Goal: Task Accomplishment & Management: Use online tool/utility

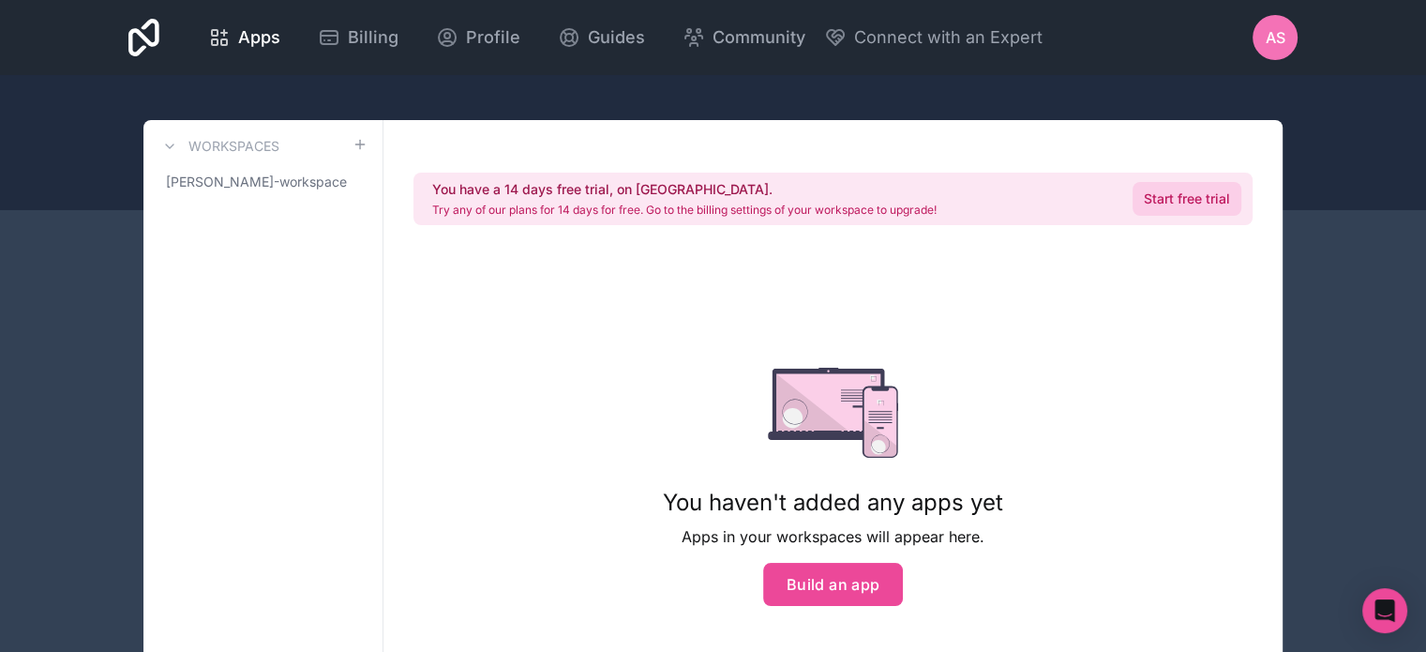
click at [1196, 205] on link "Start free trial" at bounding box center [1187, 199] width 109 height 34
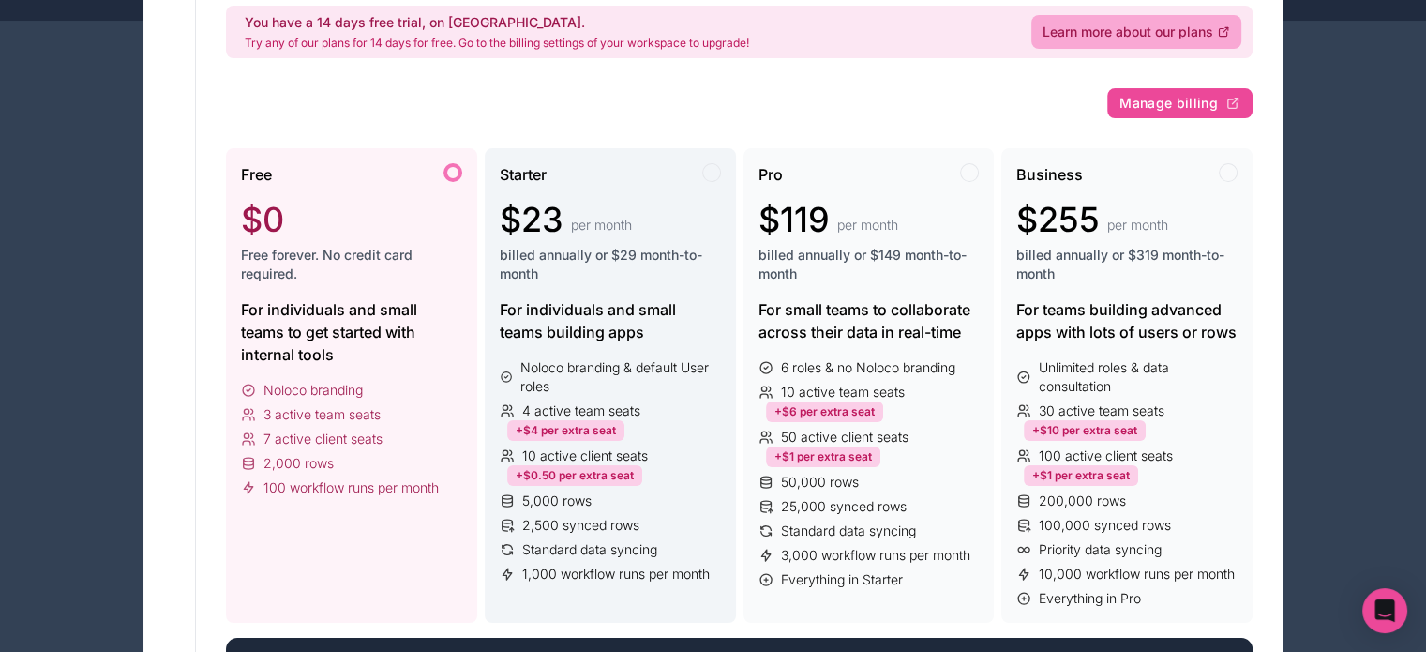
scroll to position [188, 0]
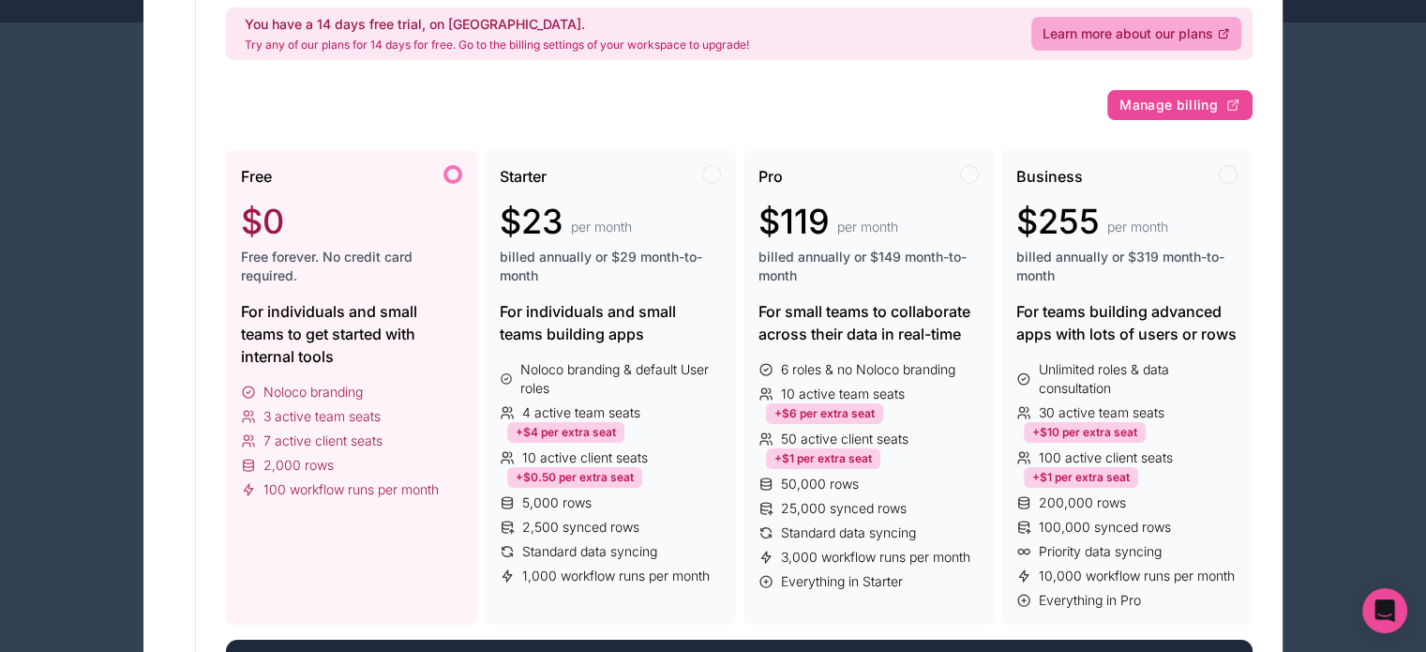
click at [447, 173] on div at bounding box center [453, 174] width 19 height 19
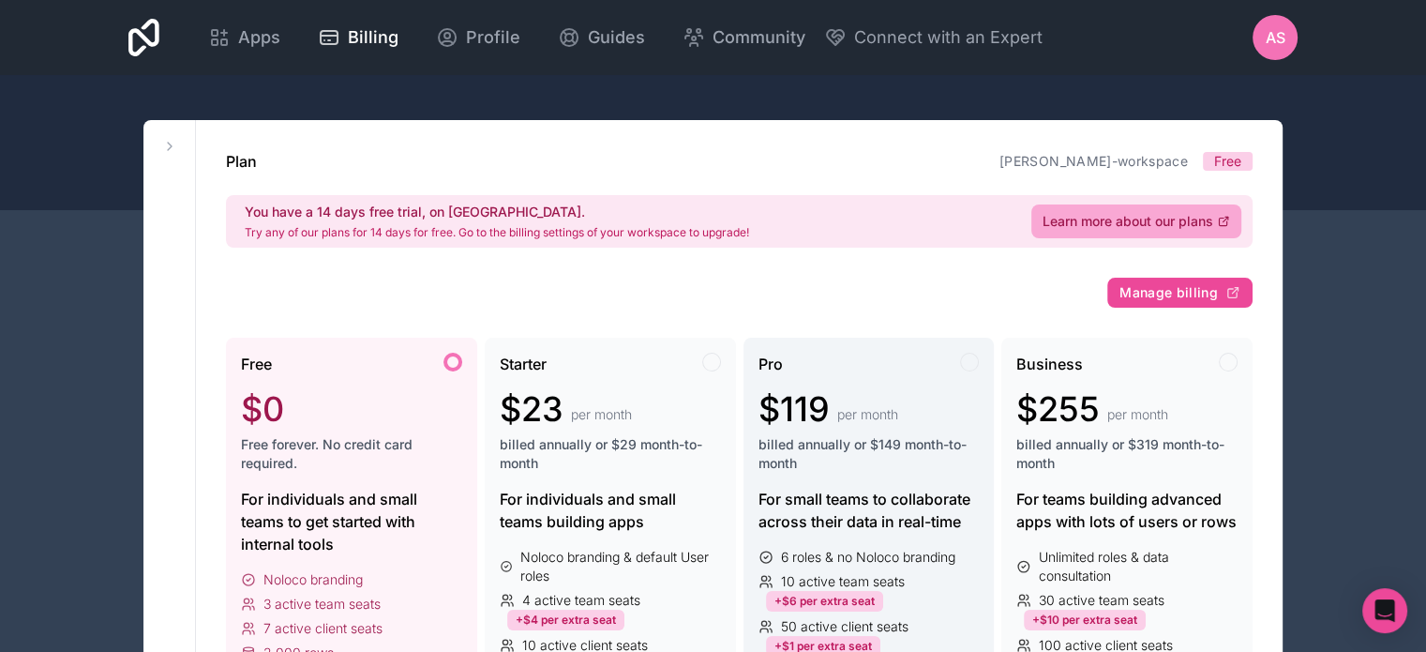
scroll to position [0, 0]
click at [263, 370] on span "Free" at bounding box center [256, 364] width 31 height 23
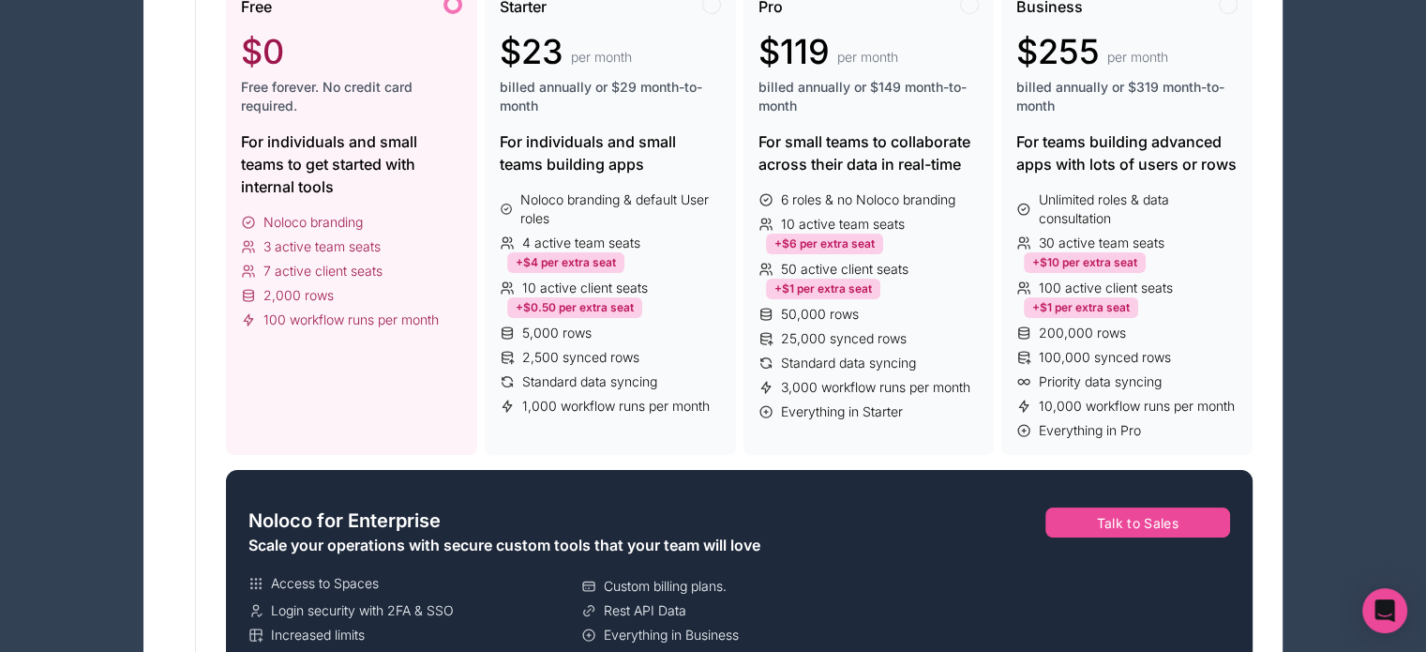
scroll to position [375, 0]
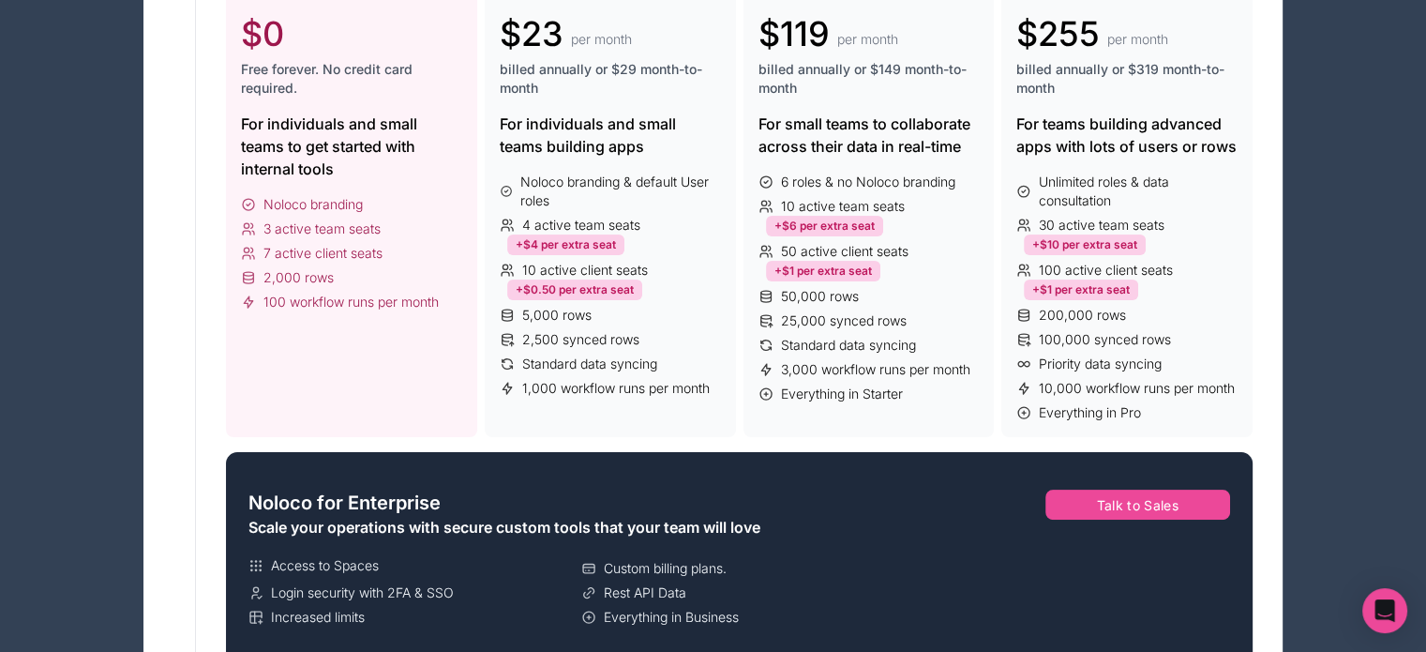
click at [379, 288] on div "Noloco branding 3 active team seats 7 active client seats 2,000 rows 100 workfl…" at bounding box center [351, 253] width 221 height 116
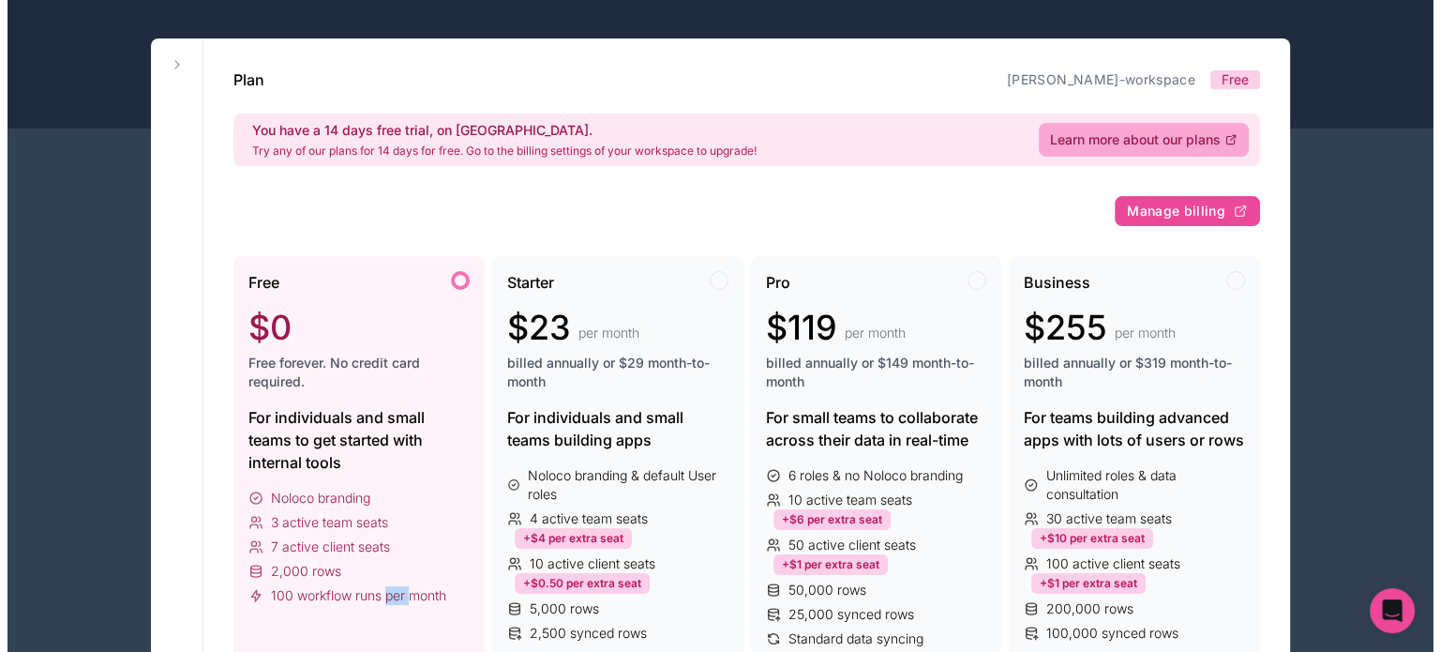
scroll to position [0, 0]
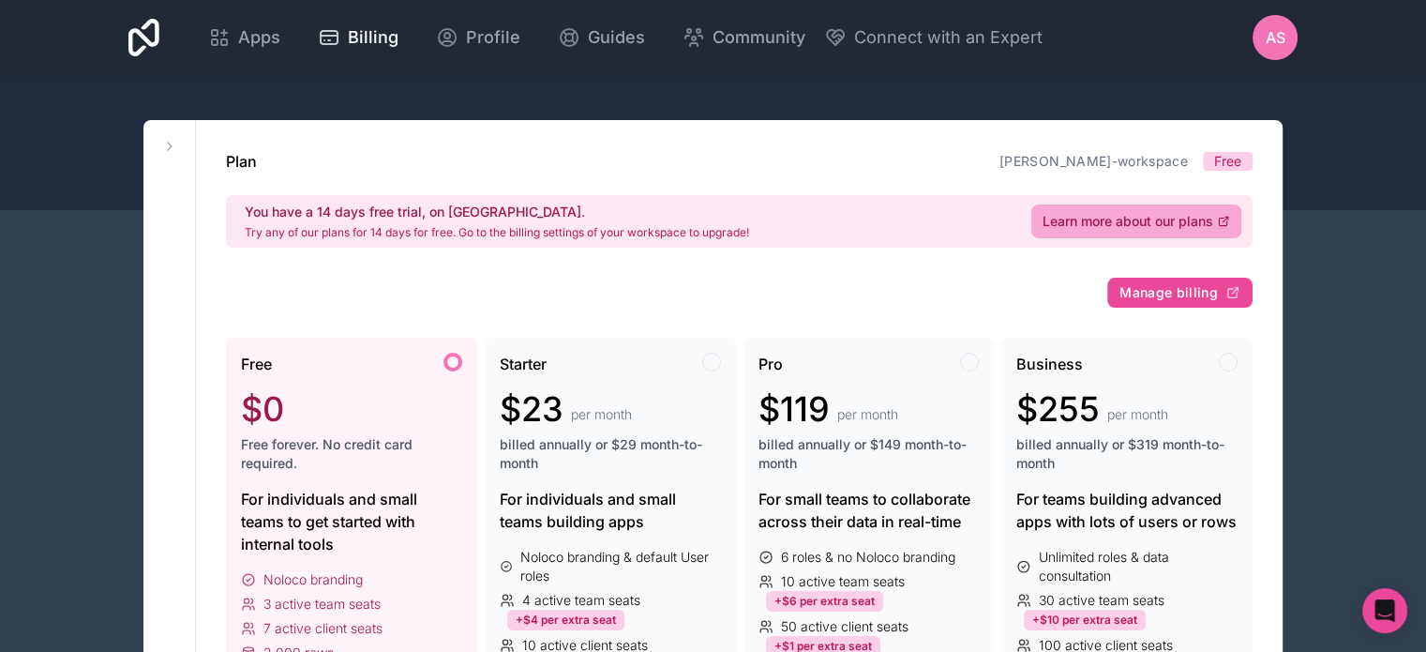
click at [347, 89] on div at bounding box center [713, 142] width 1426 height 135
click at [235, 37] on div "Apps" at bounding box center [244, 37] width 72 height 26
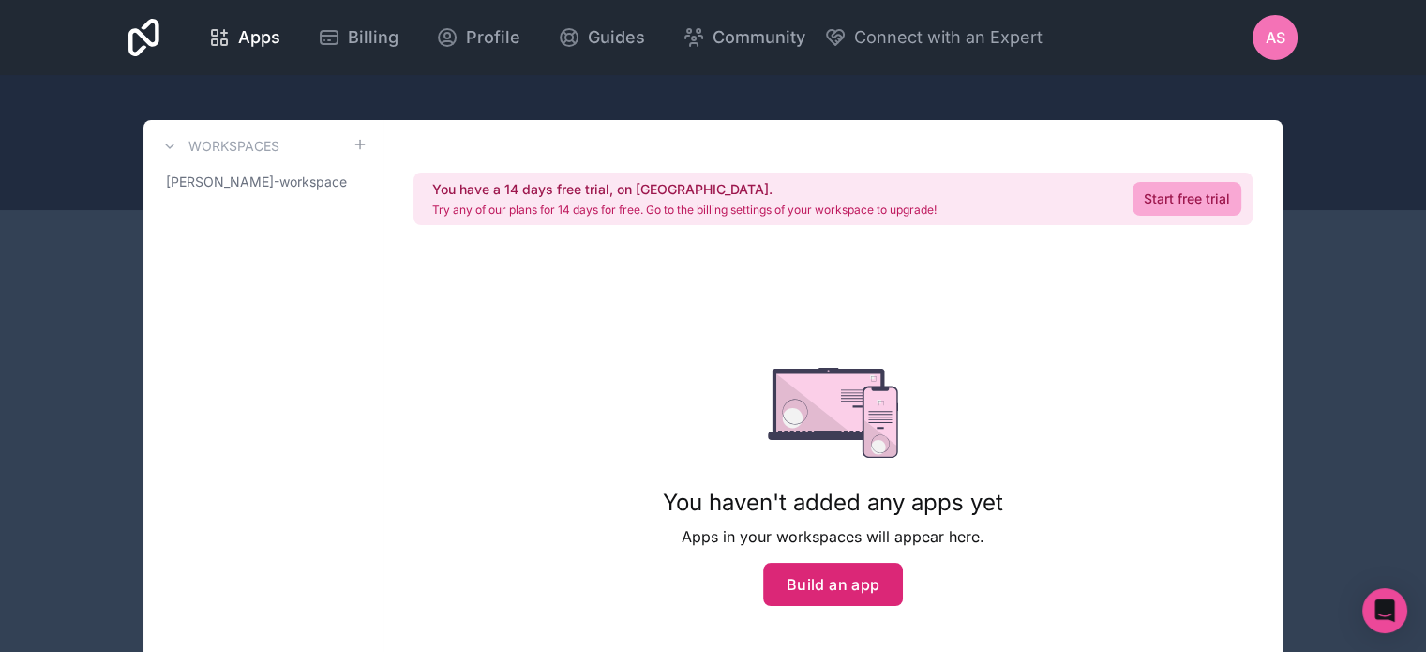
click at [845, 586] on button "Build an app" at bounding box center [833, 584] width 141 height 43
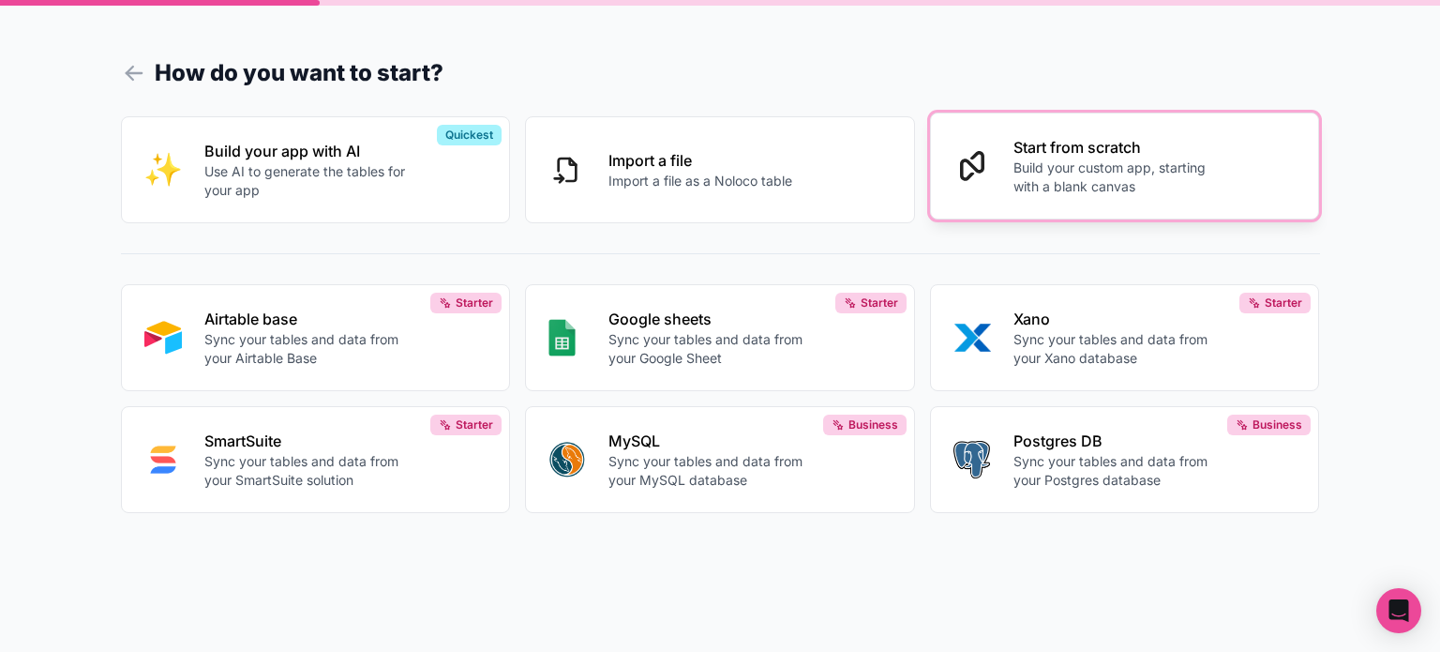
click at [1123, 194] on p "Build your custom app, starting with a blank canvas" at bounding box center [1118, 177] width 208 height 38
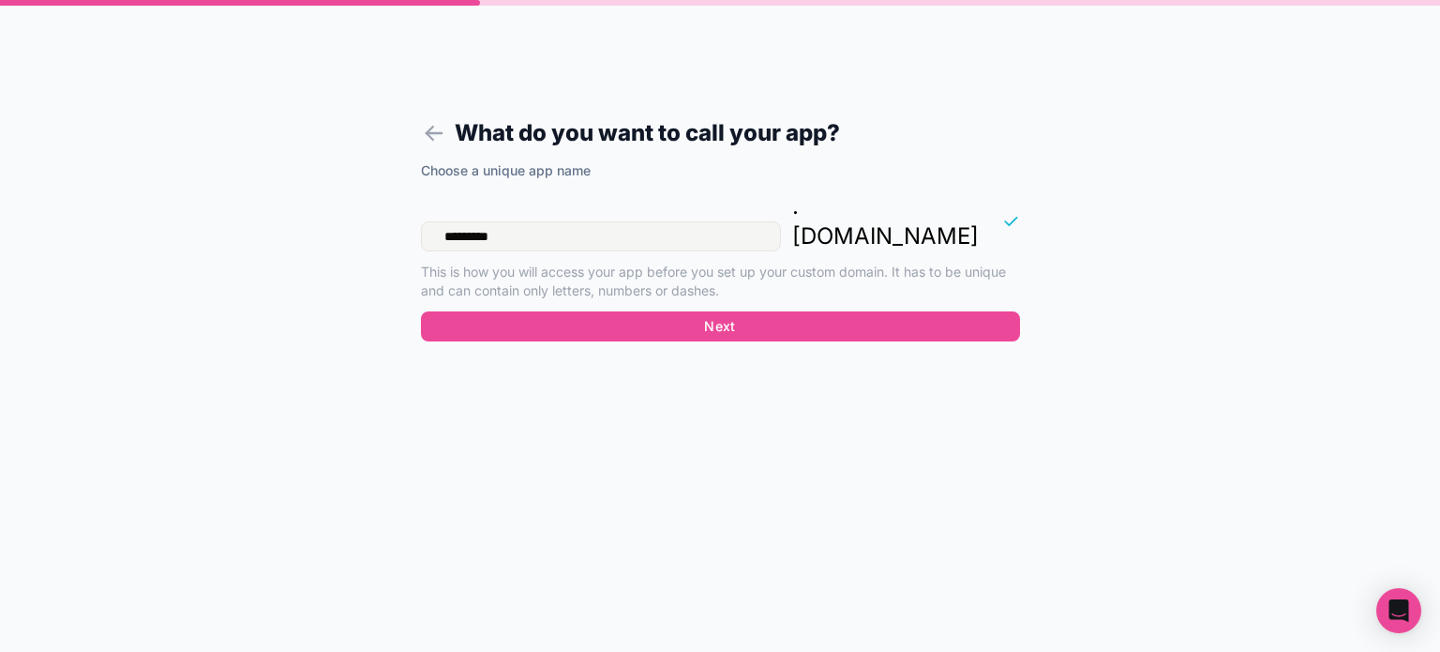
click at [752, 322] on div "Choose a unique app name ********* . [DOMAIN_NAME] This is how you will access …" at bounding box center [720, 256] width 599 height 191
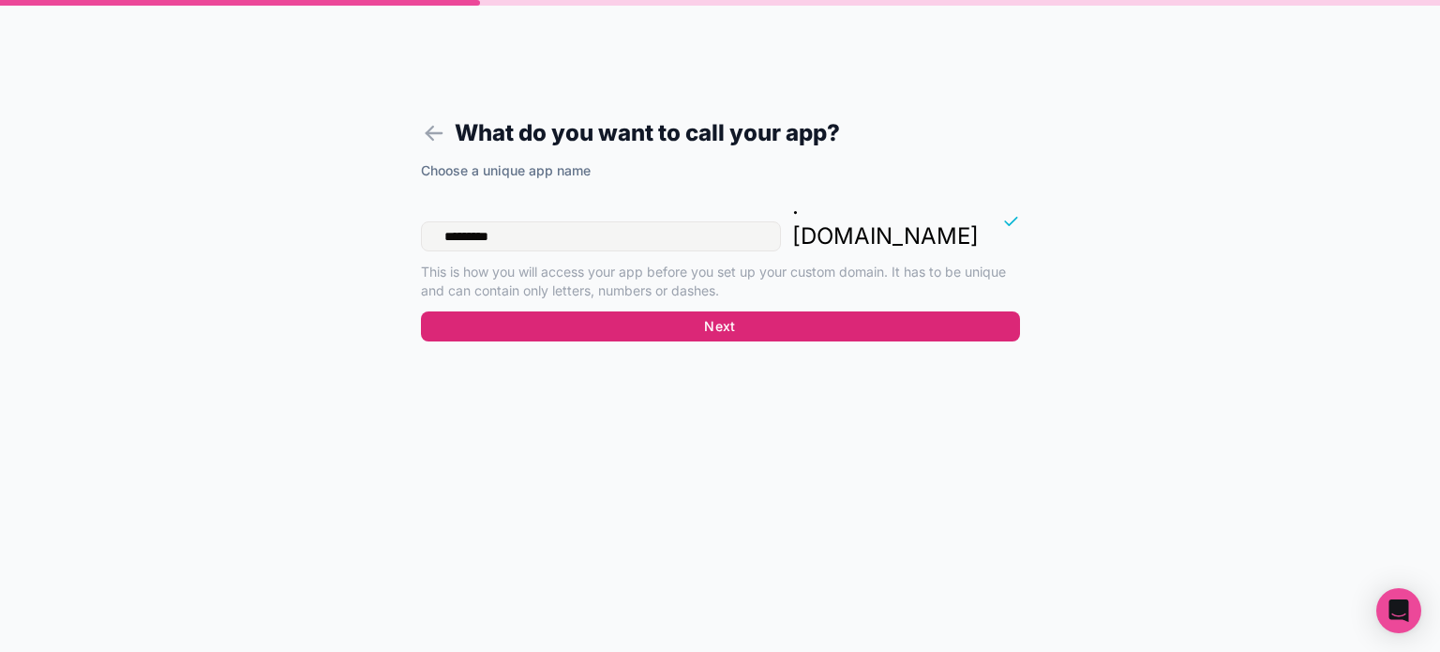
click at [761, 311] on button "Next" at bounding box center [720, 326] width 599 height 30
click at [721, 311] on button "Next" at bounding box center [720, 326] width 599 height 30
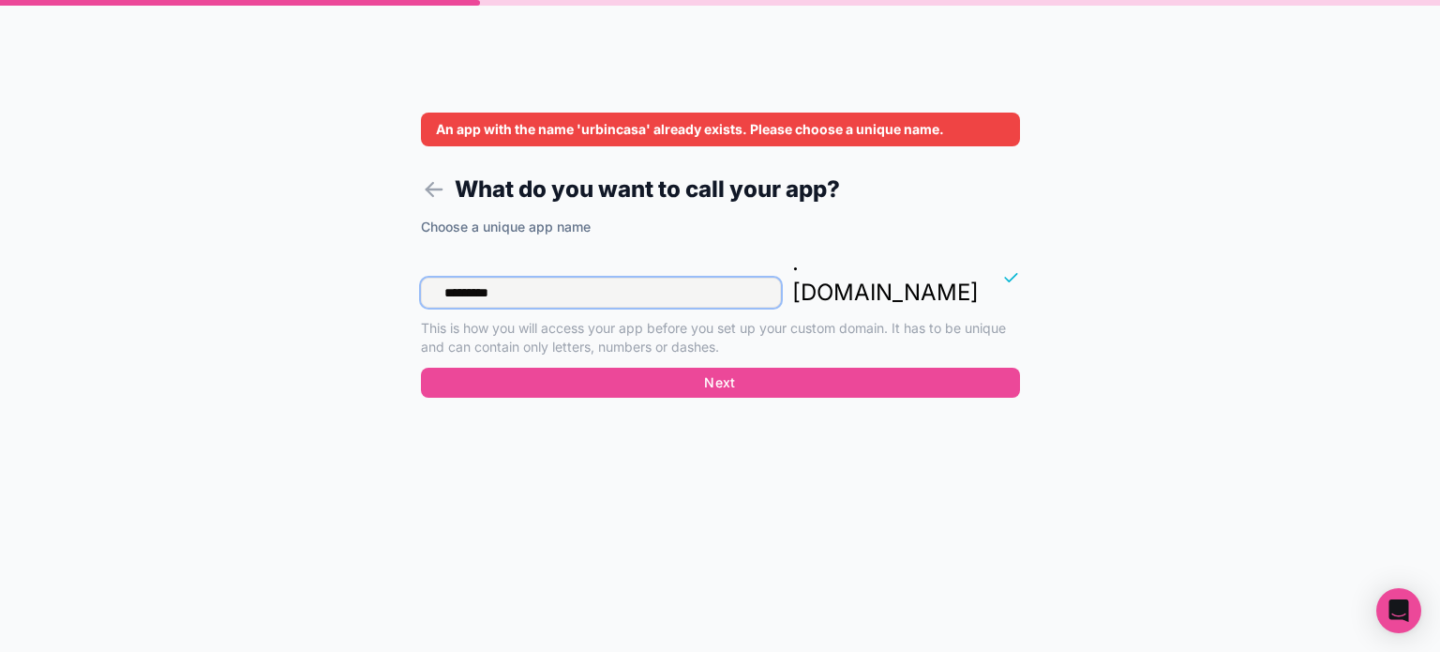
click at [542, 278] on input "*********" at bounding box center [601, 293] width 360 height 30
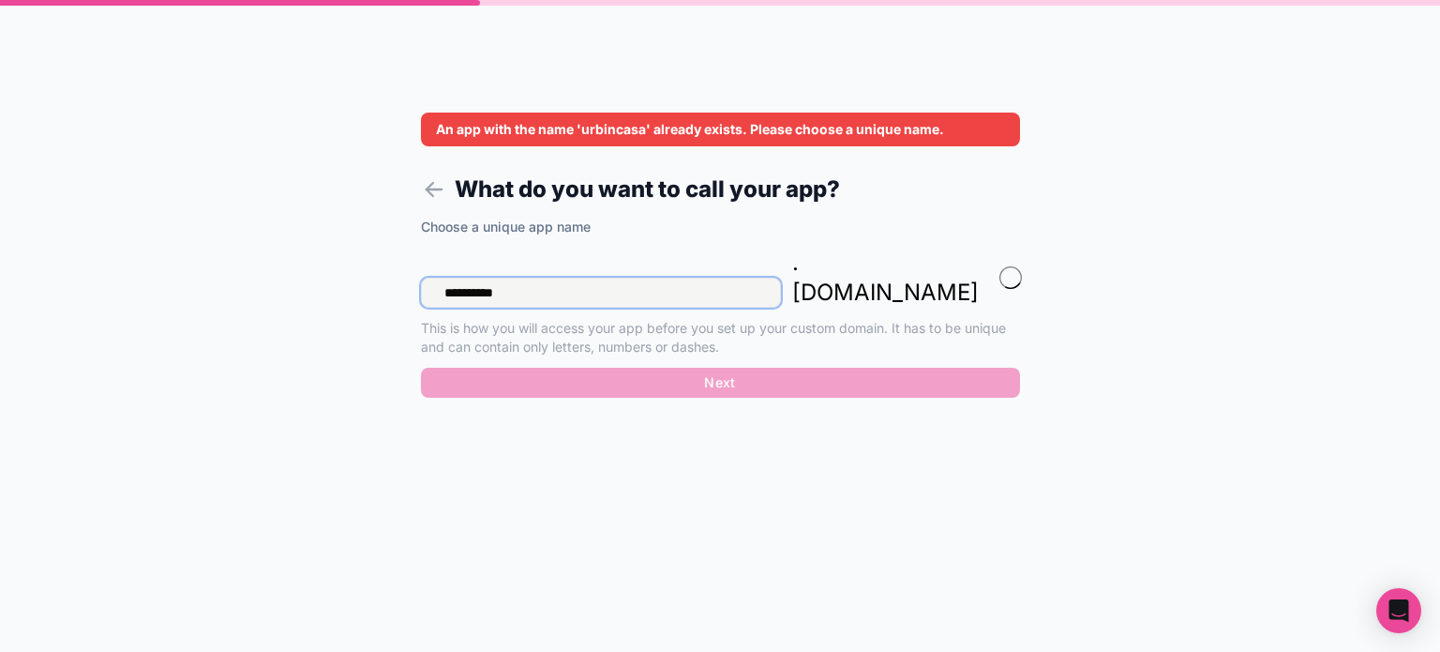
type input "**********"
